Goal: Task Accomplishment & Management: Use online tool/utility

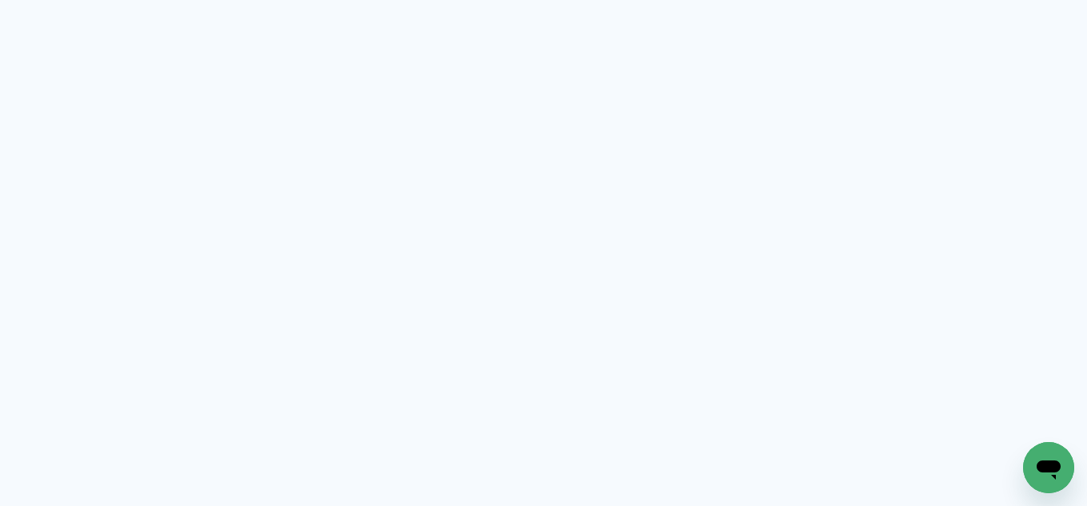
click at [929, 130] on neon-animated-pages "Prosite Website + Landing pages Proof Sistema de seleção e venda de fotos Desig…" at bounding box center [543, 253] width 1087 height 506
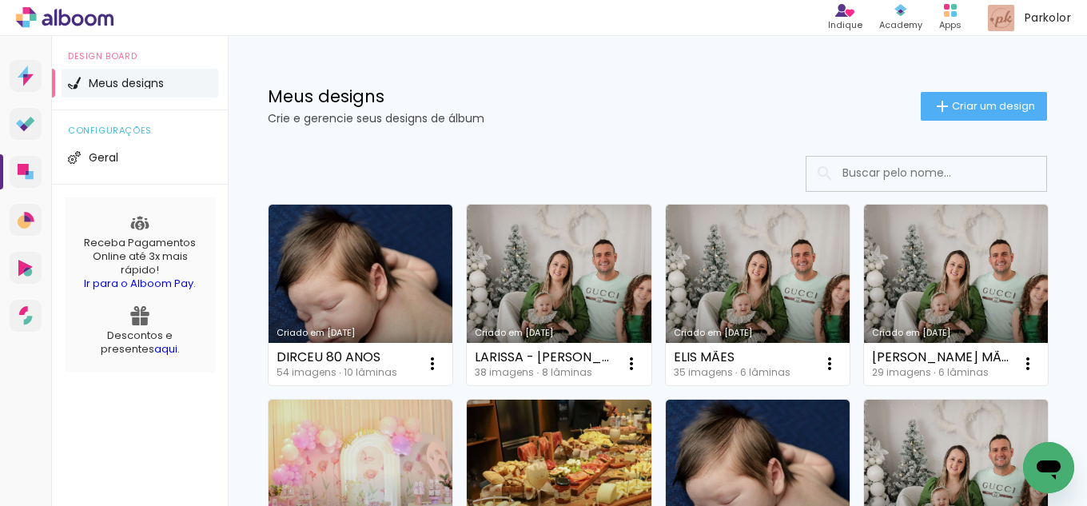
click at [262, 291] on div "Criado em 01/09/25 DIRCEU 80 ANOS 54 imagens ∙ 10 lâminas Abrir Fazer uma cópia…" at bounding box center [360, 294] width 198 height 195
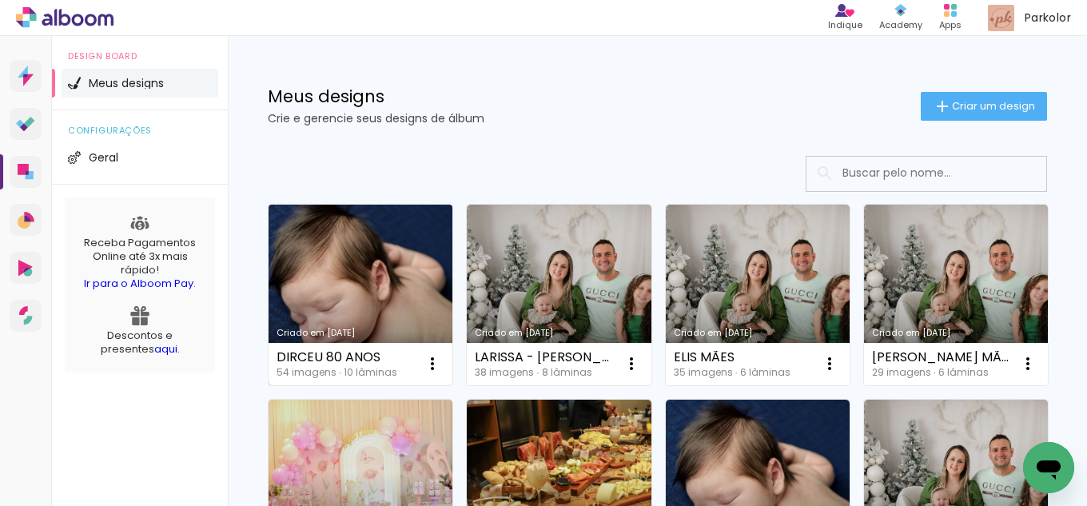
click at [290, 276] on link "Criado em [DATE]" at bounding box center [361, 295] width 184 height 181
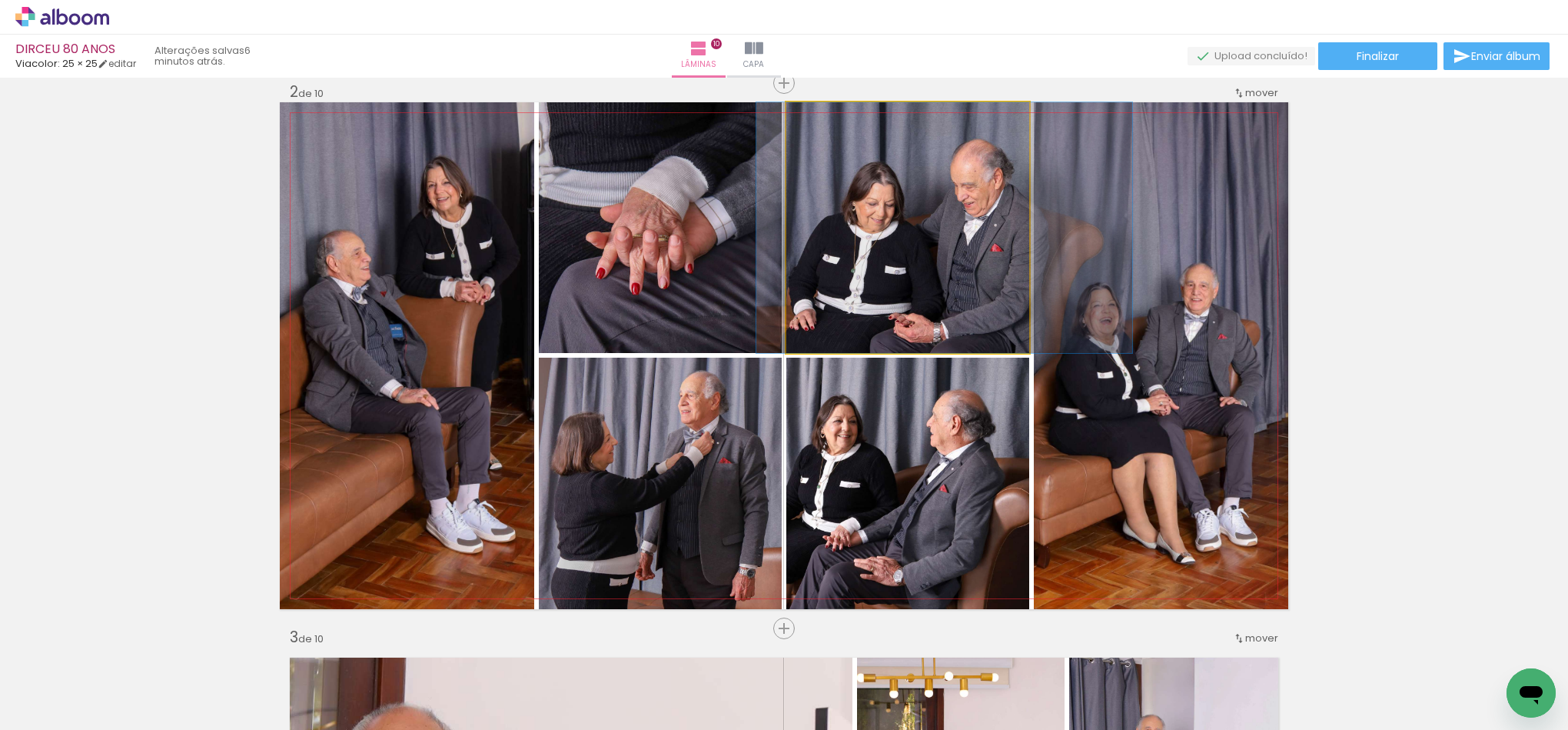
scroll to position [39903, 0]
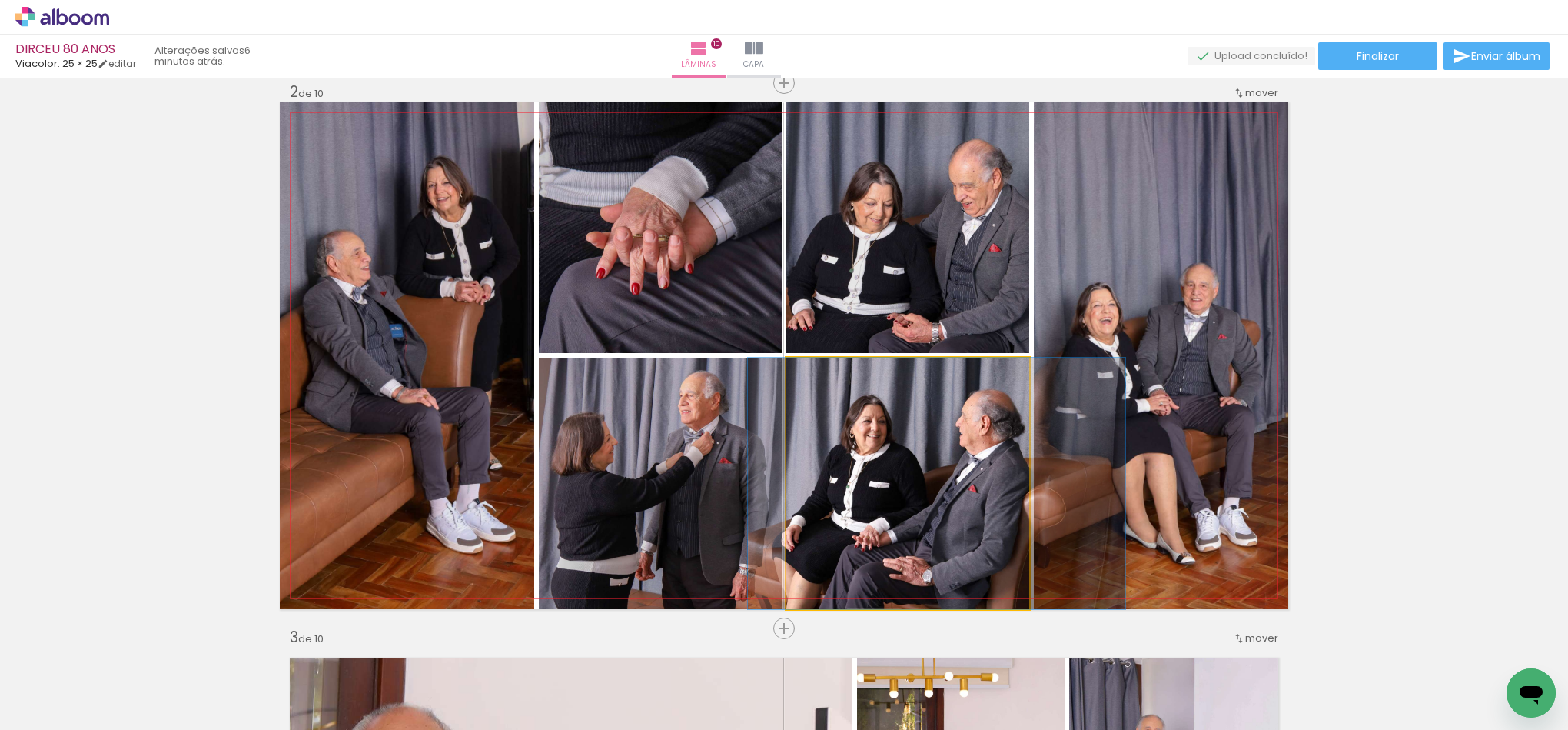
drag, startPoint x: 916, startPoint y: 539, endPoint x: 945, endPoint y: 535, distance: 29.3
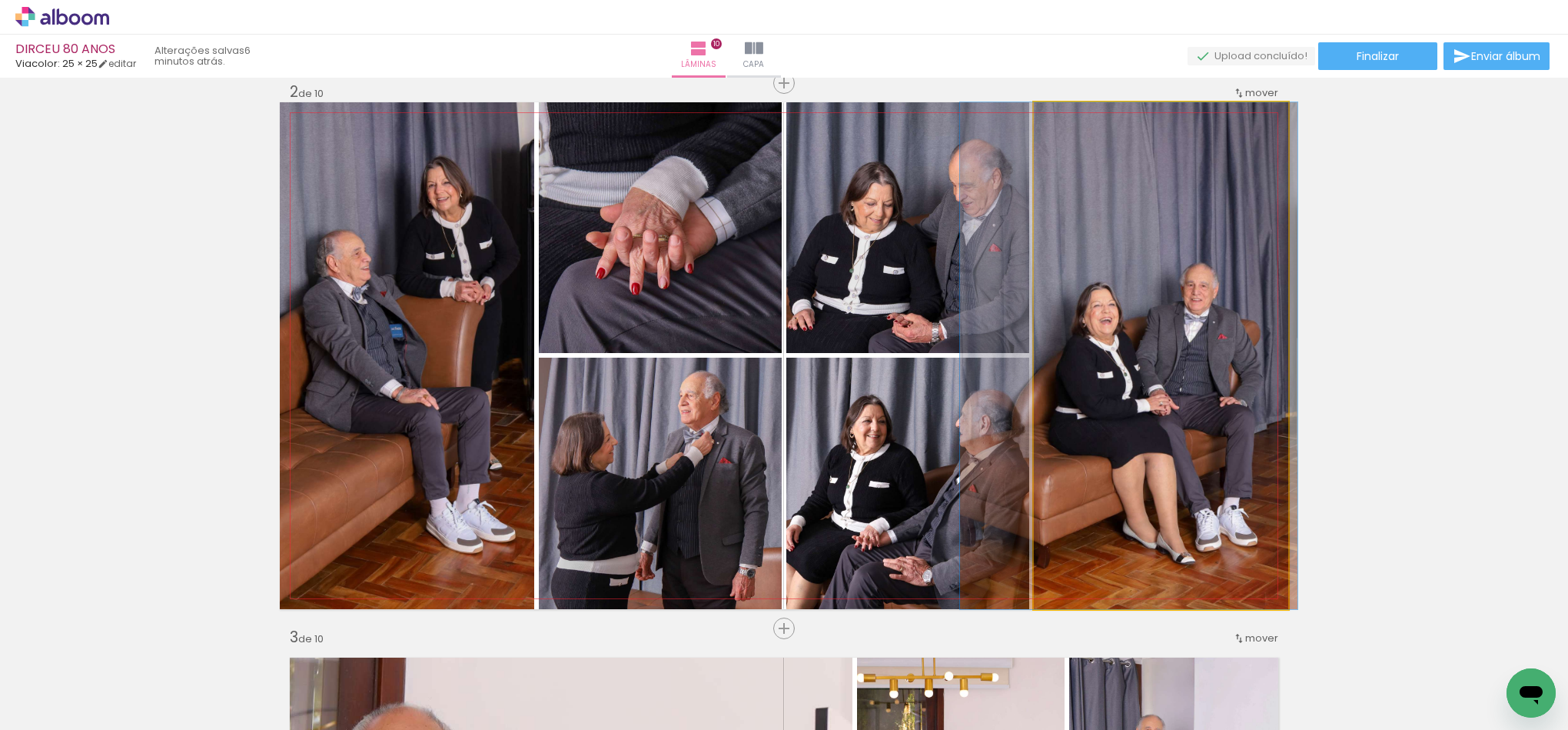
click at [1160, 400] on quentale-photo at bounding box center [1160, 355] width 255 height 507
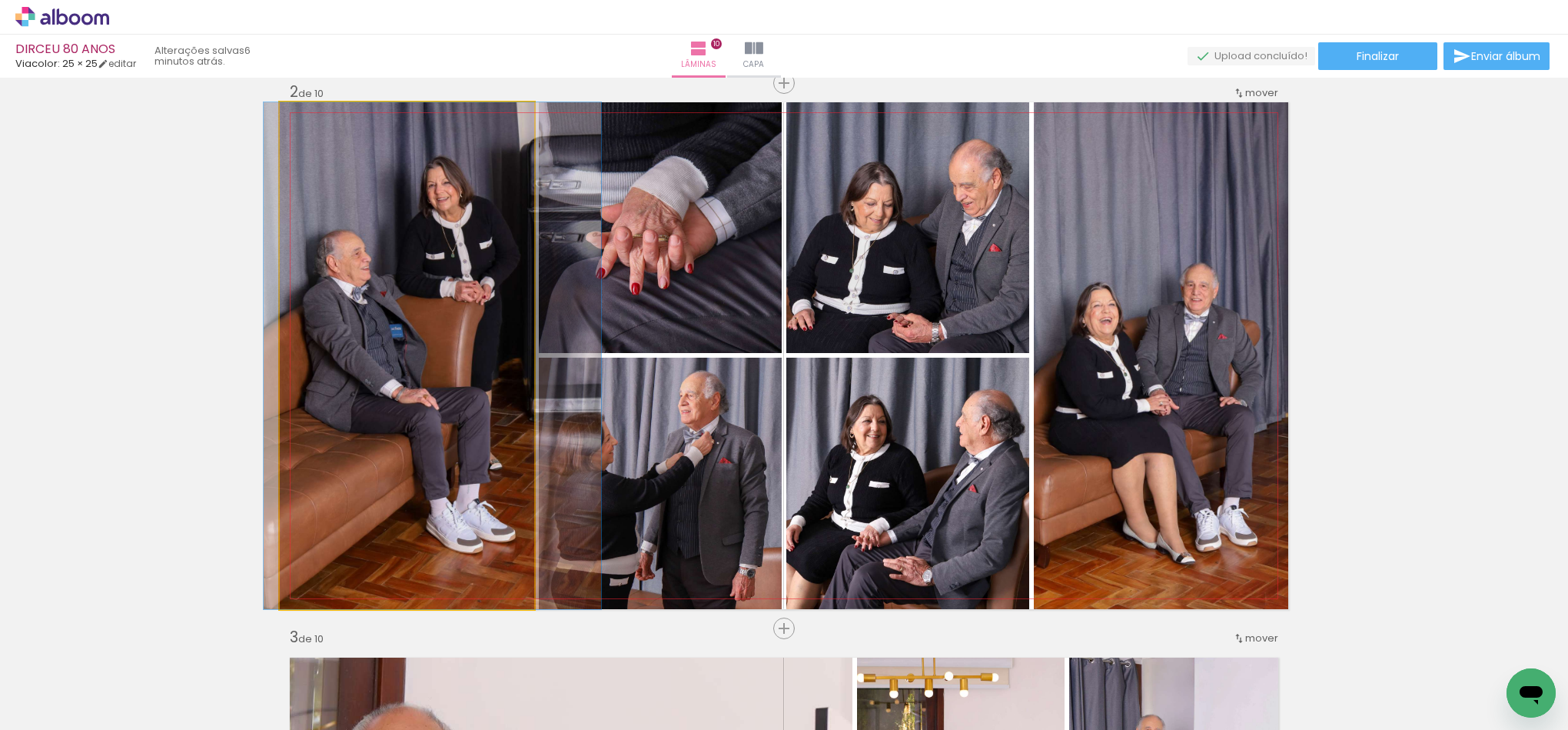
click at [377, 453] on quentale-photo at bounding box center [407, 355] width 255 height 507
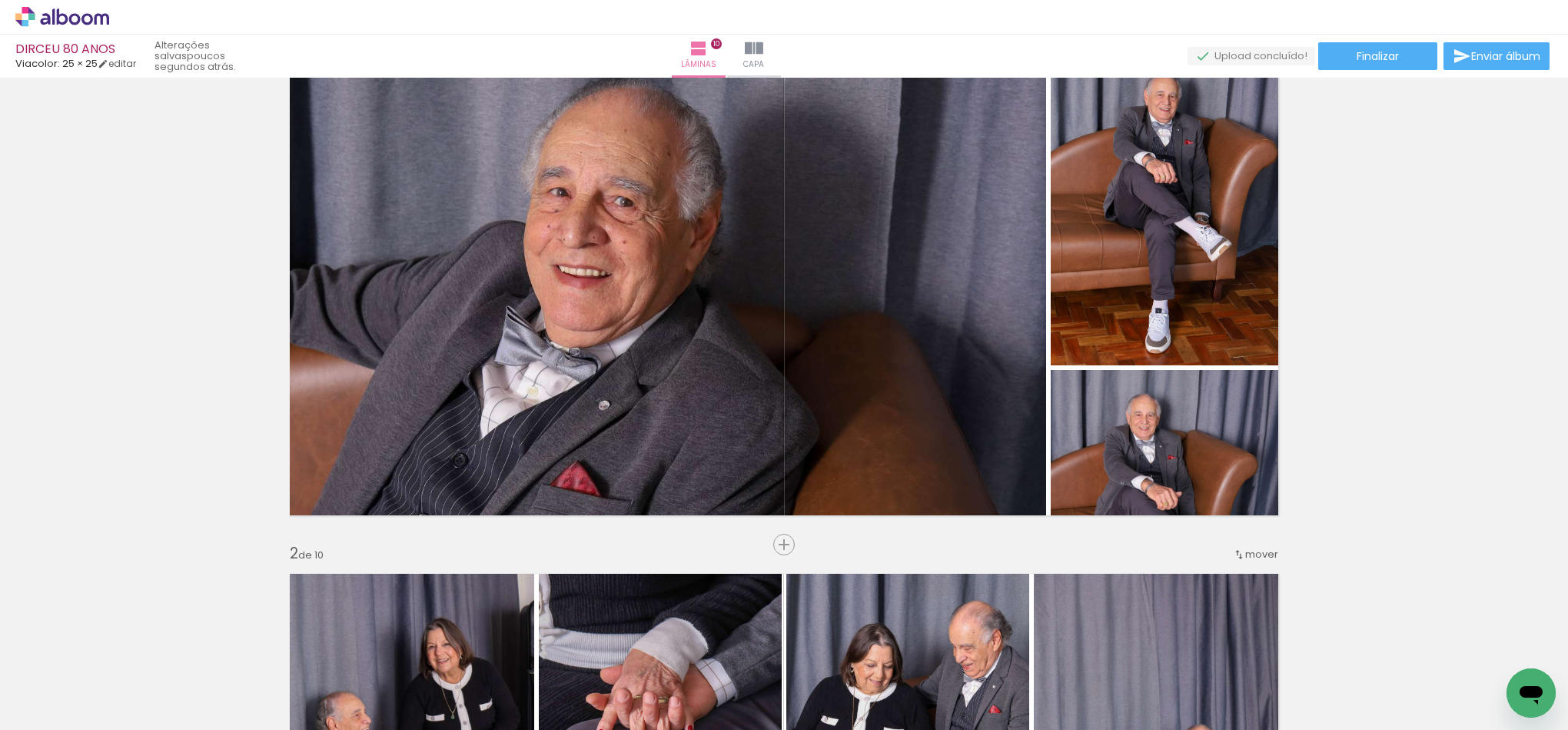
scroll to position [0, 0]
